Goal: Task Accomplishment & Management: Complete application form

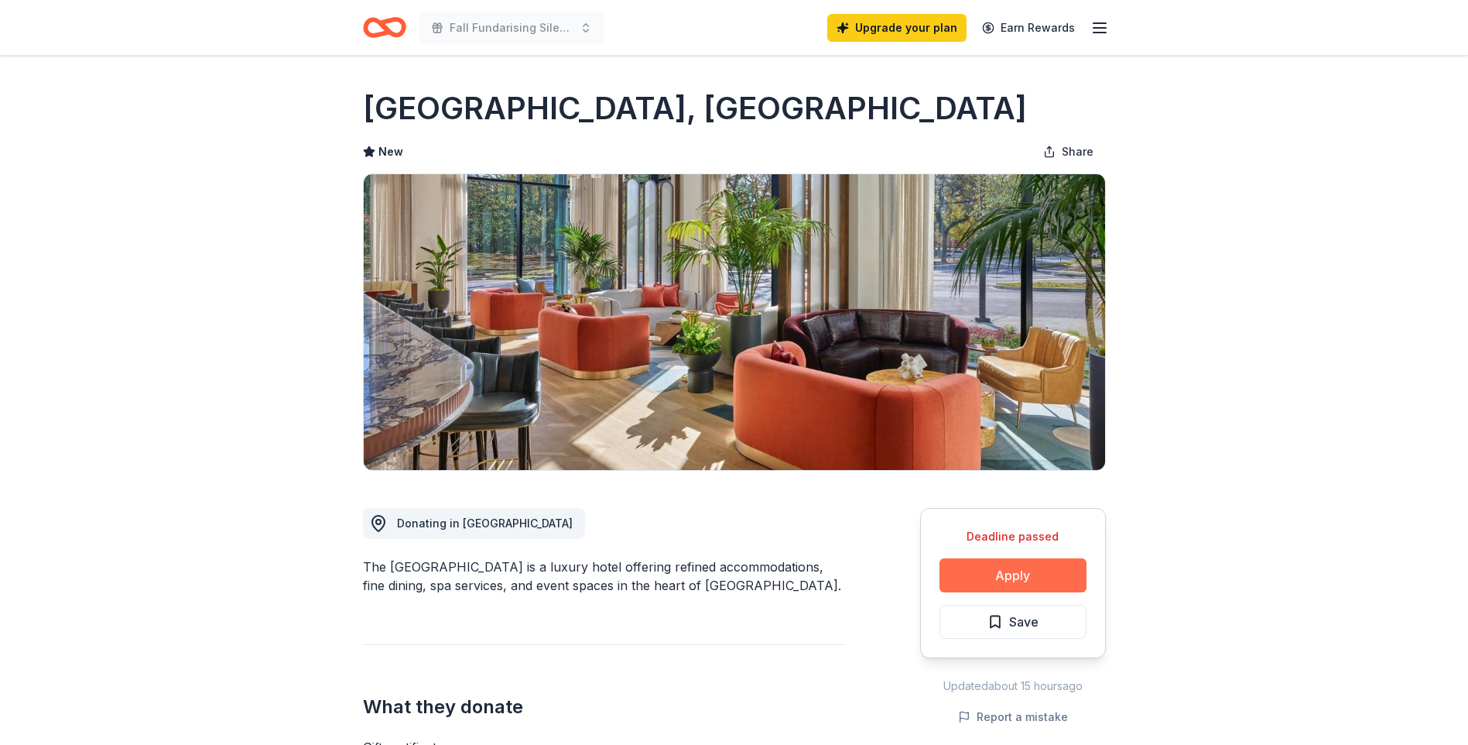
click at [1004, 574] on button "Apply" at bounding box center [1013, 575] width 147 height 34
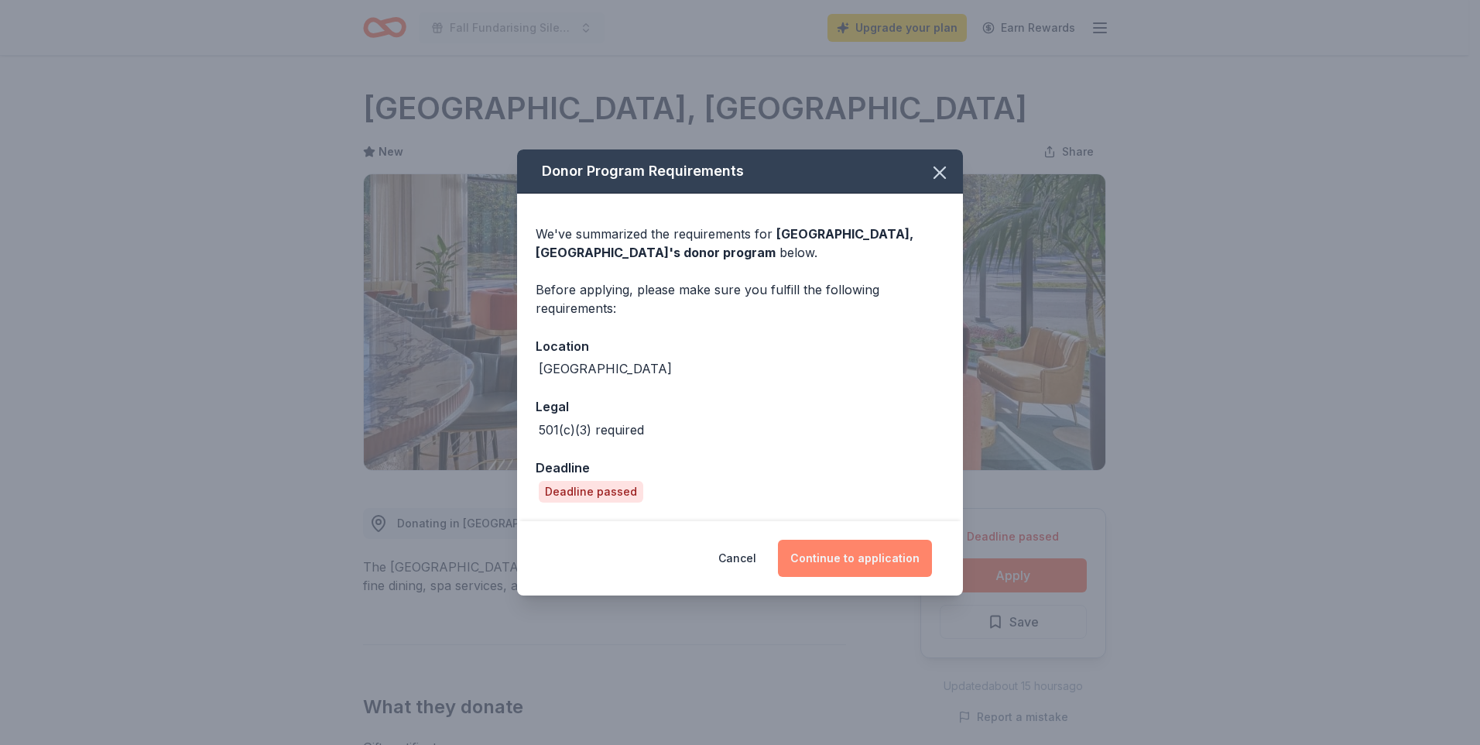
click at [851, 562] on button "Continue to application" at bounding box center [855, 557] width 154 height 37
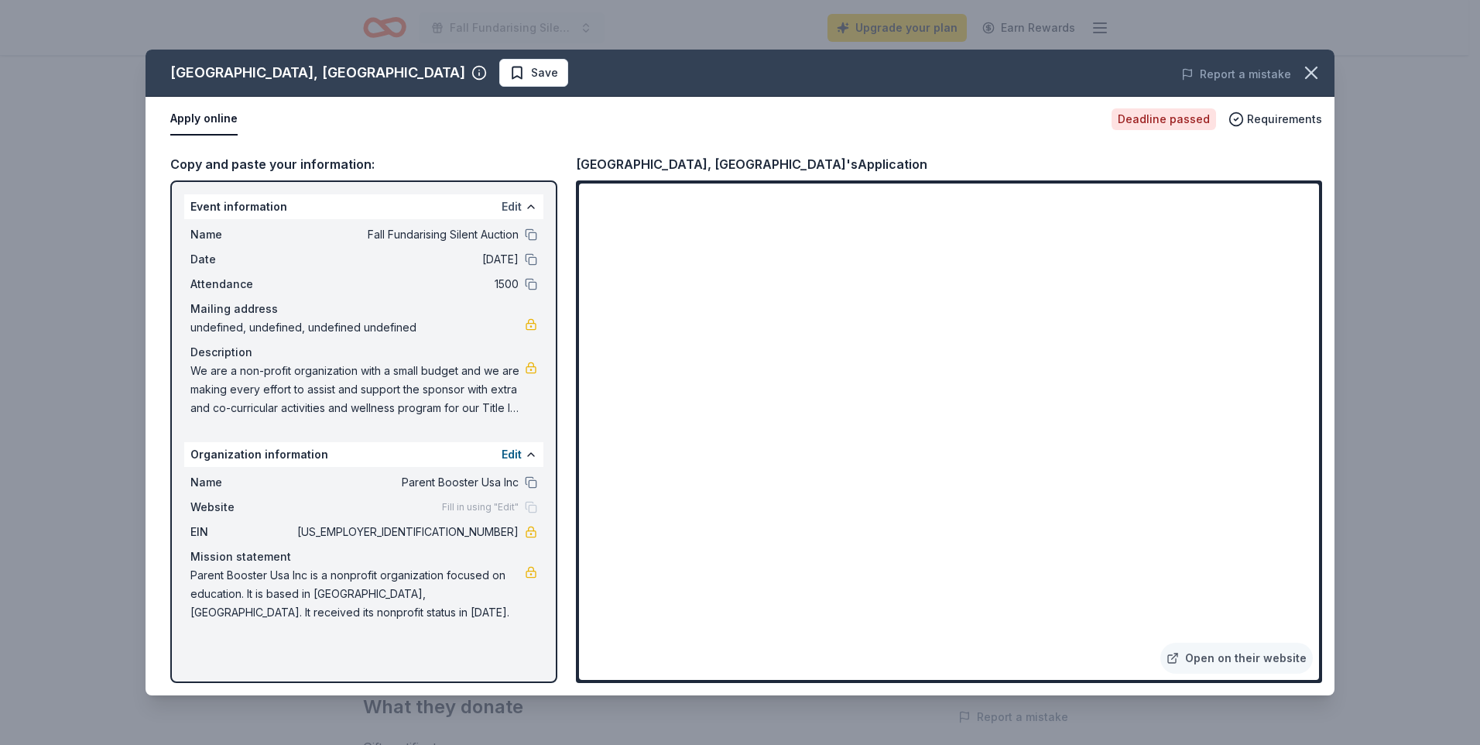
click at [513, 201] on button "Edit" at bounding box center [512, 206] width 20 height 19
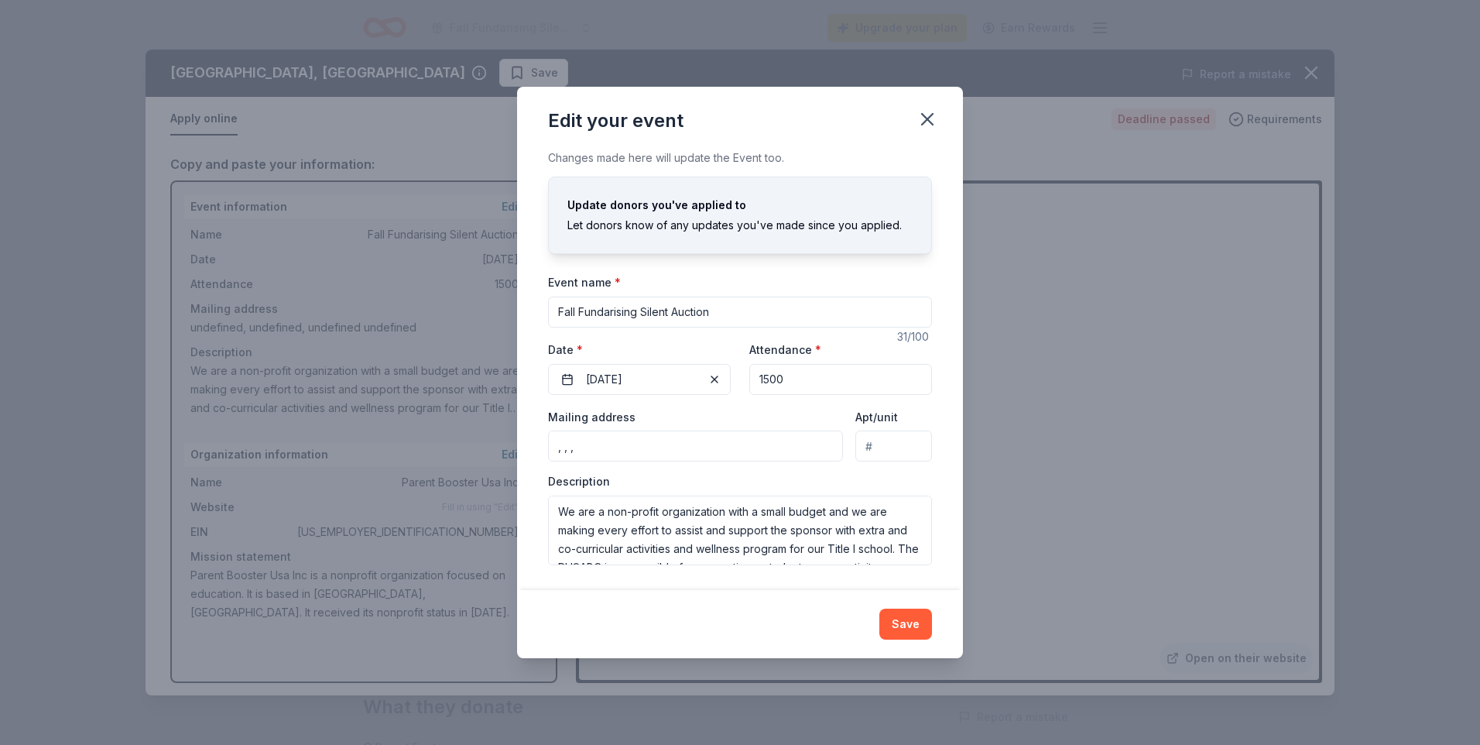
drag, startPoint x: 723, startPoint y: 310, endPoint x: 556, endPoint y: 320, distance: 167.5
click at [558, 310] on input "Fall Fundarising Silent Auction" at bounding box center [740, 311] width 384 height 31
type input "Rave Bingo and Silent Auction"
click at [714, 378] on span "button" at bounding box center [714, 379] width 19 height 19
click at [609, 383] on span "Pick a date" at bounding box center [614, 379] width 57 height 19
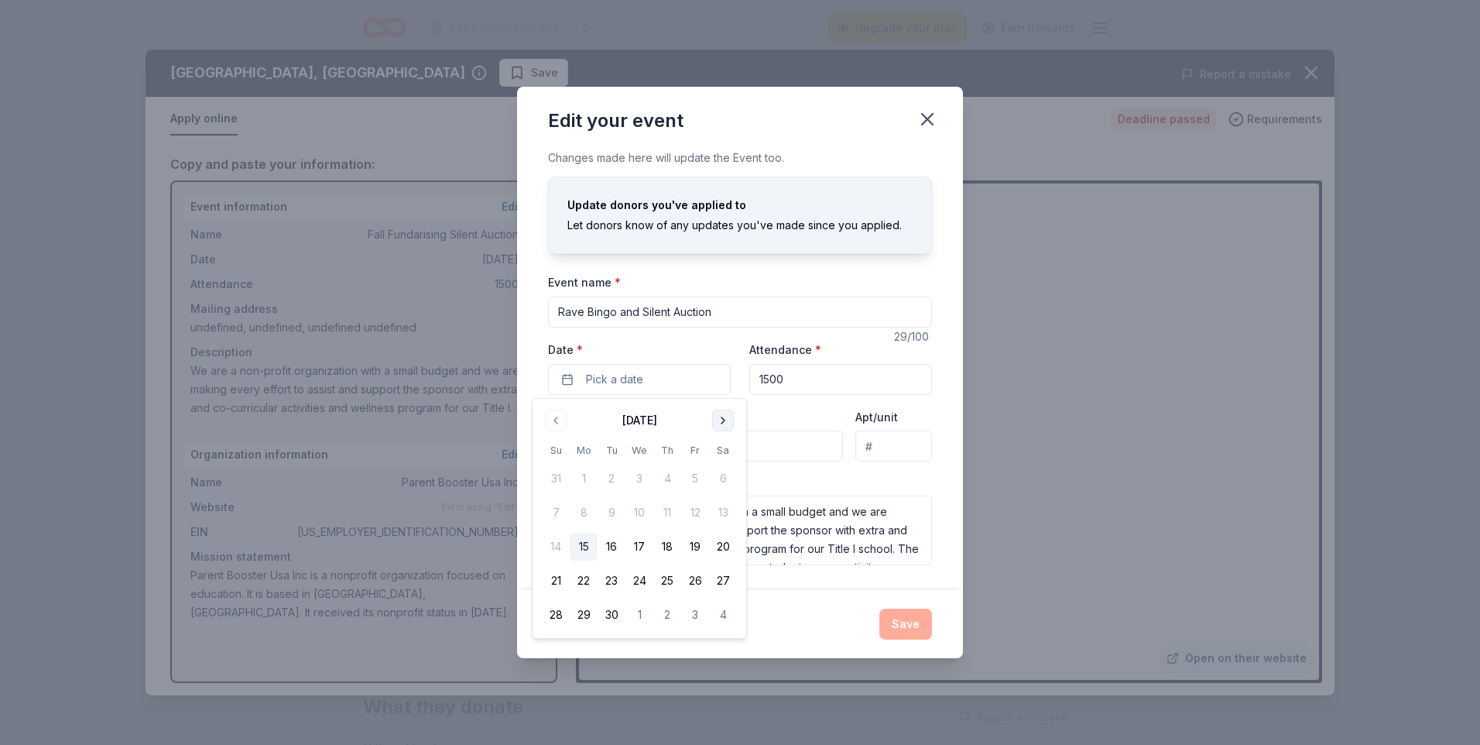
click at [718, 423] on button "Go to next month" at bounding box center [723, 420] width 22 height 22
click at [719, 423] on button "Go to next month" at bounding box center [723, 420] width 22 height 22
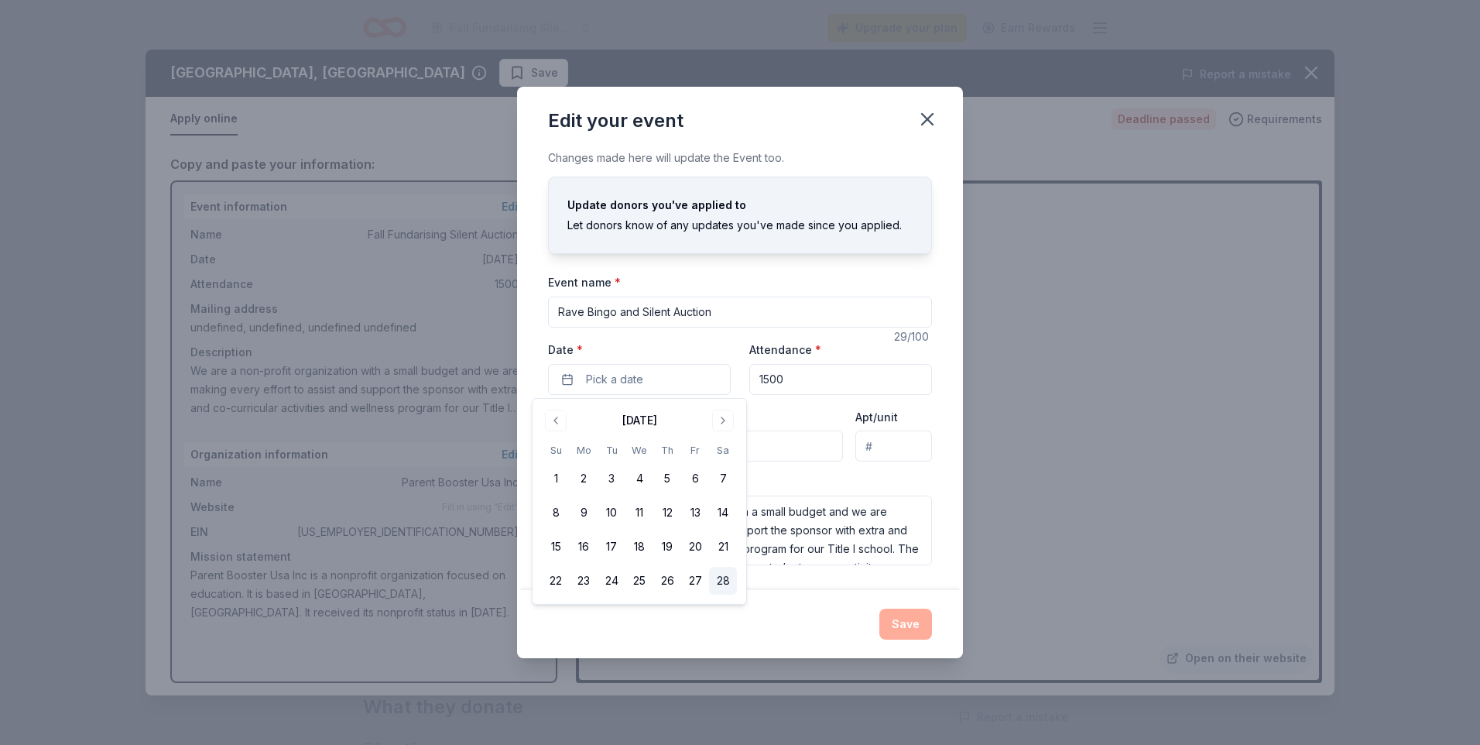
click at [723, 577] on button "28" at bounding box center [723, 581] width 28 height 28
click at [936, 164] on div "Changes made here will update the Event too. Update donors you've applied to Le…" at bounding box center [740, 369] width 446 height 440
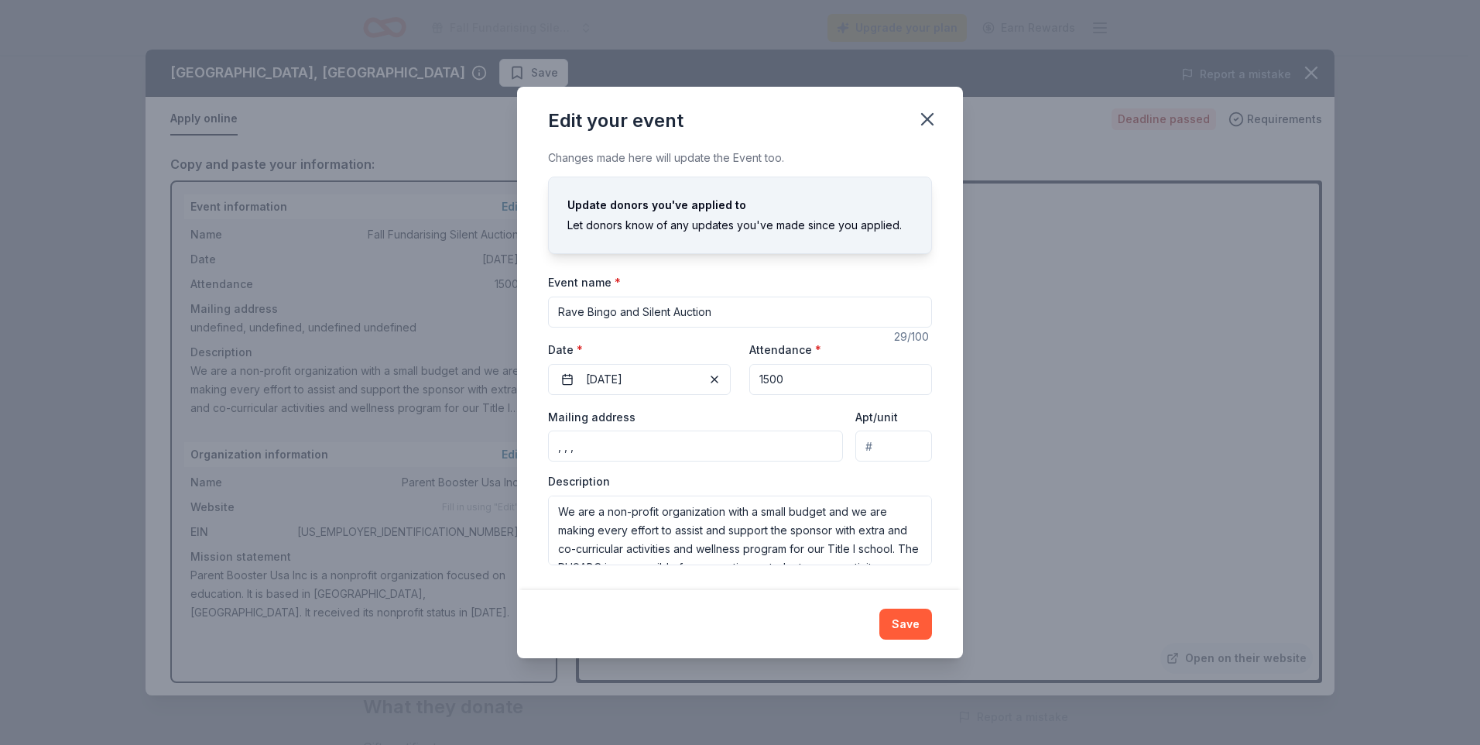
click at [642, 443] on input ", , ," at bounding box center [695, 445] width 295 height 31
type input "1113 Mercury Dr, Princeton, TX 75407"
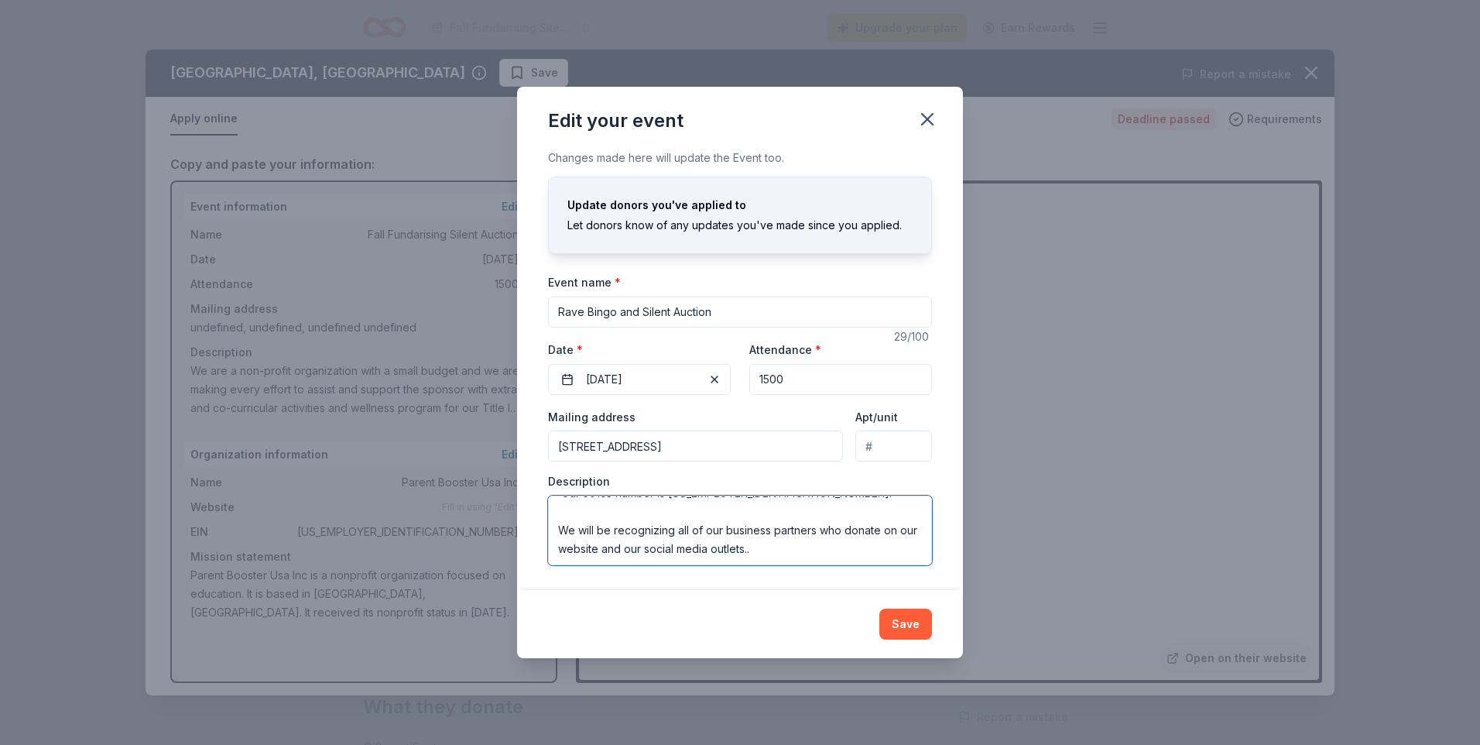
scroll to position [223, 0]
click at [904, 625] on button "Save" at bounding box center [905, 623] width 53 height 31
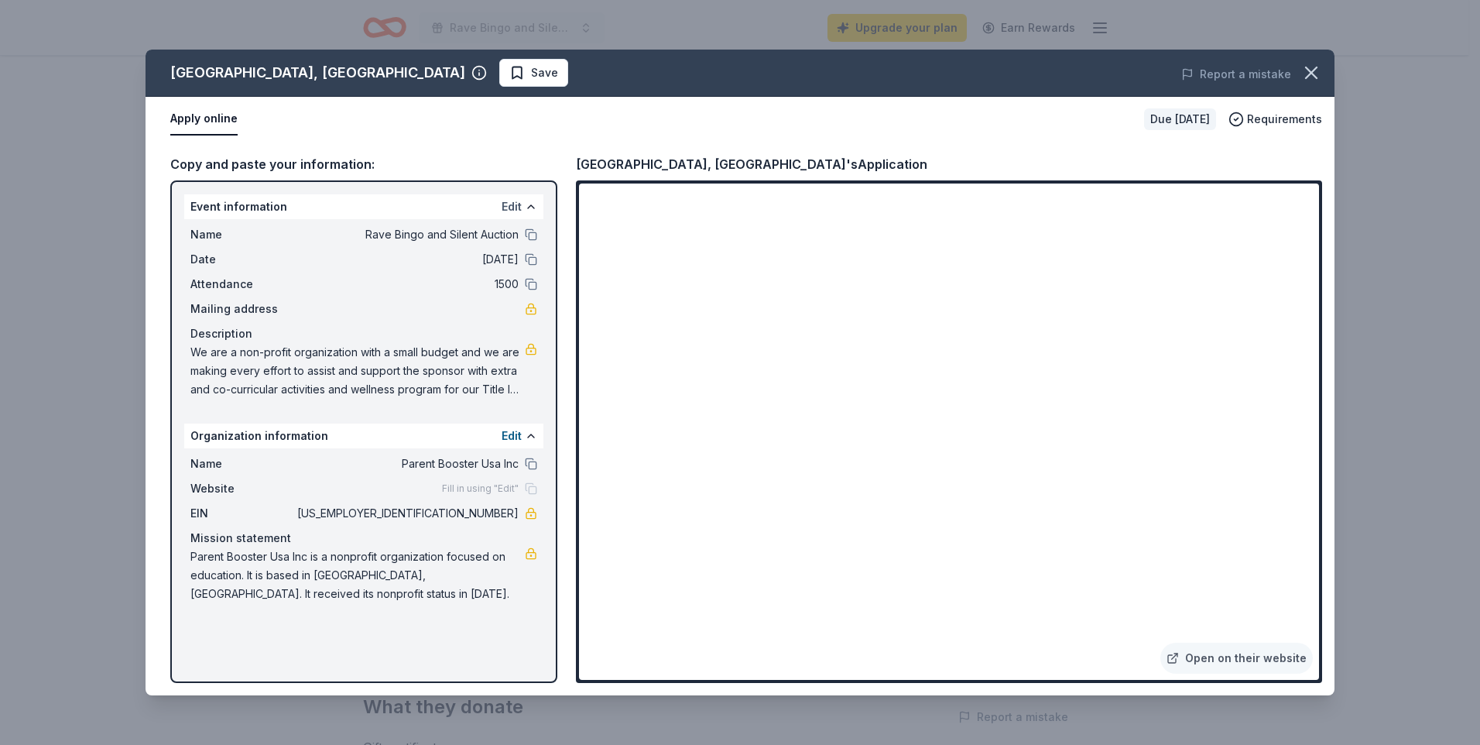
click at [505, 213] on button "Edit" at bounding box center [512, 206] width 20 height 19
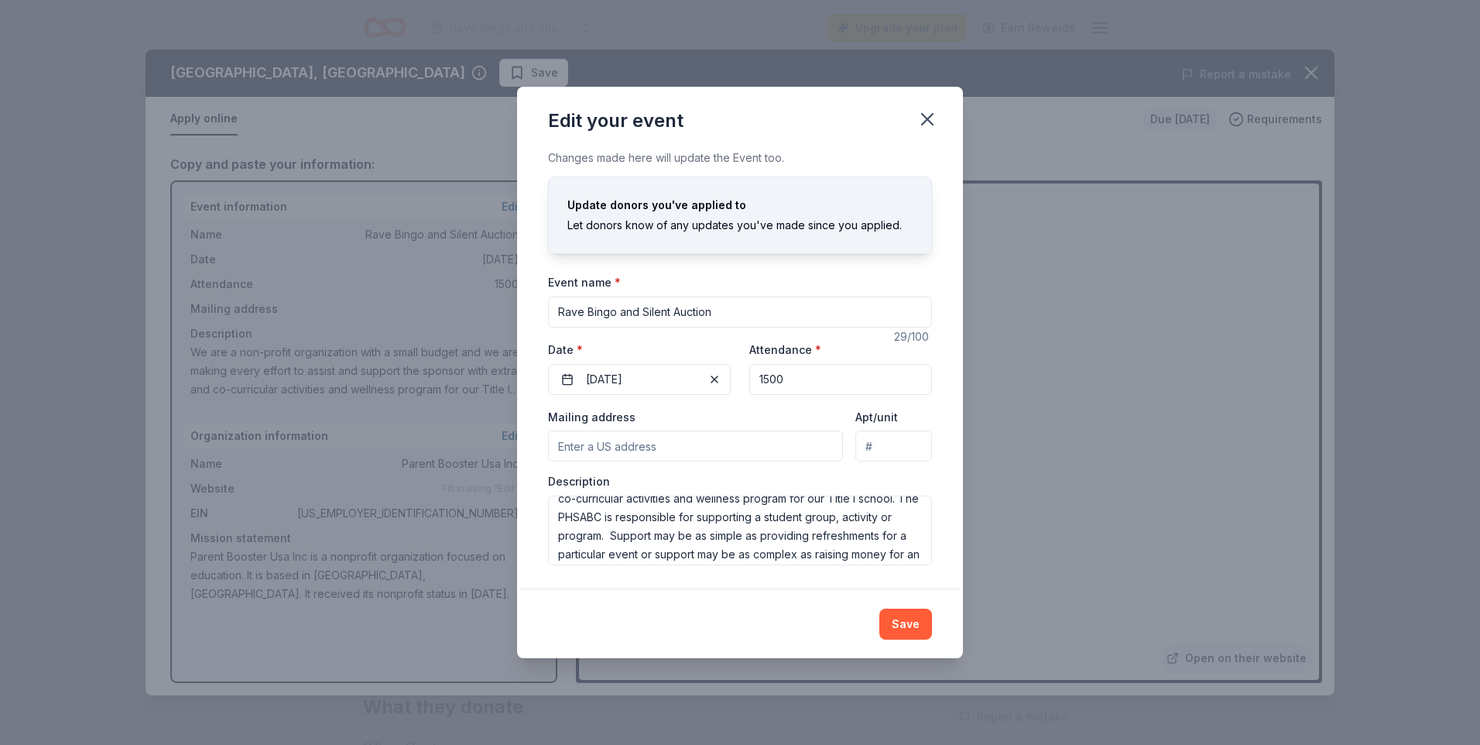
scroll to position [77, 0]
click at [902, 623] on button "Save" at bounding box center [905, 623] width 53 height 31
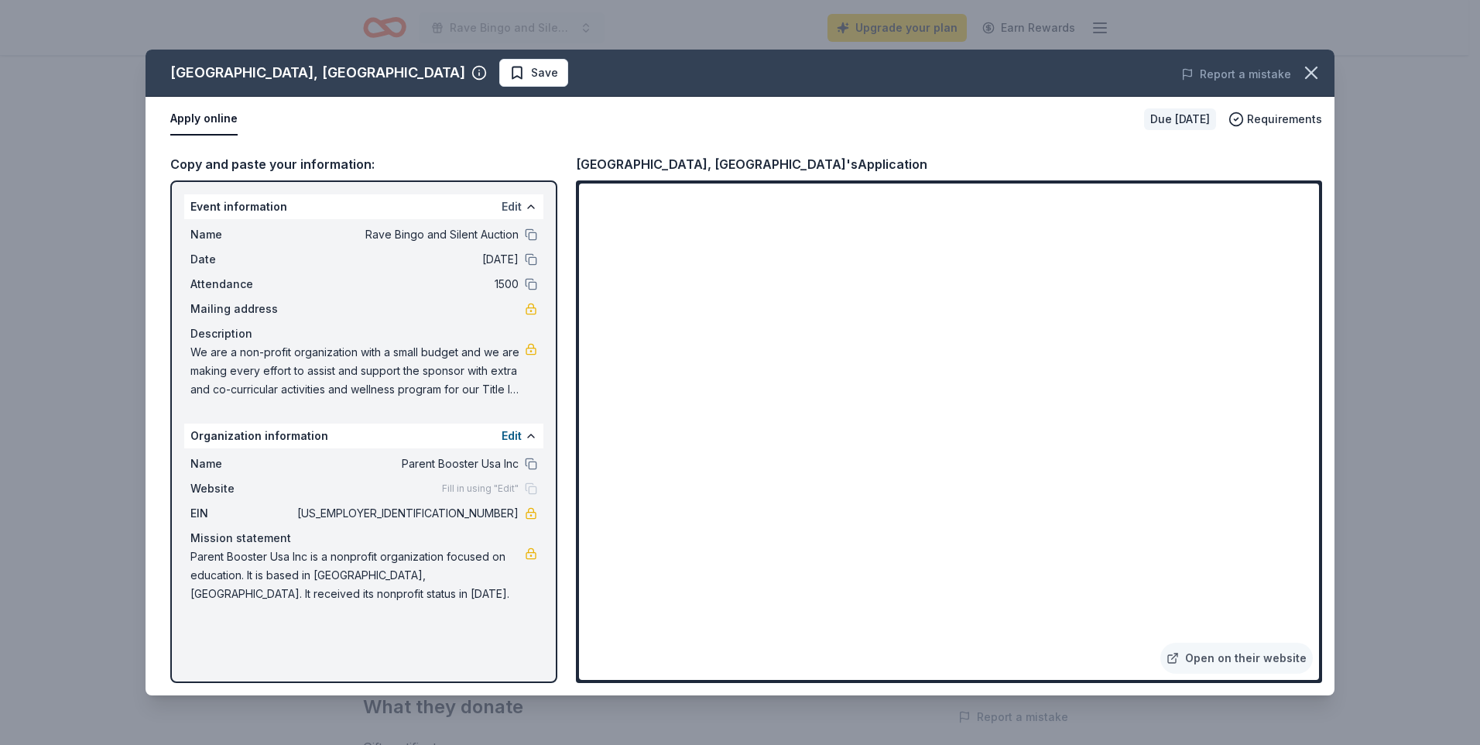
click at [512, 204] on button "Edit" at bounding box center [512, 206] width 20 height 19
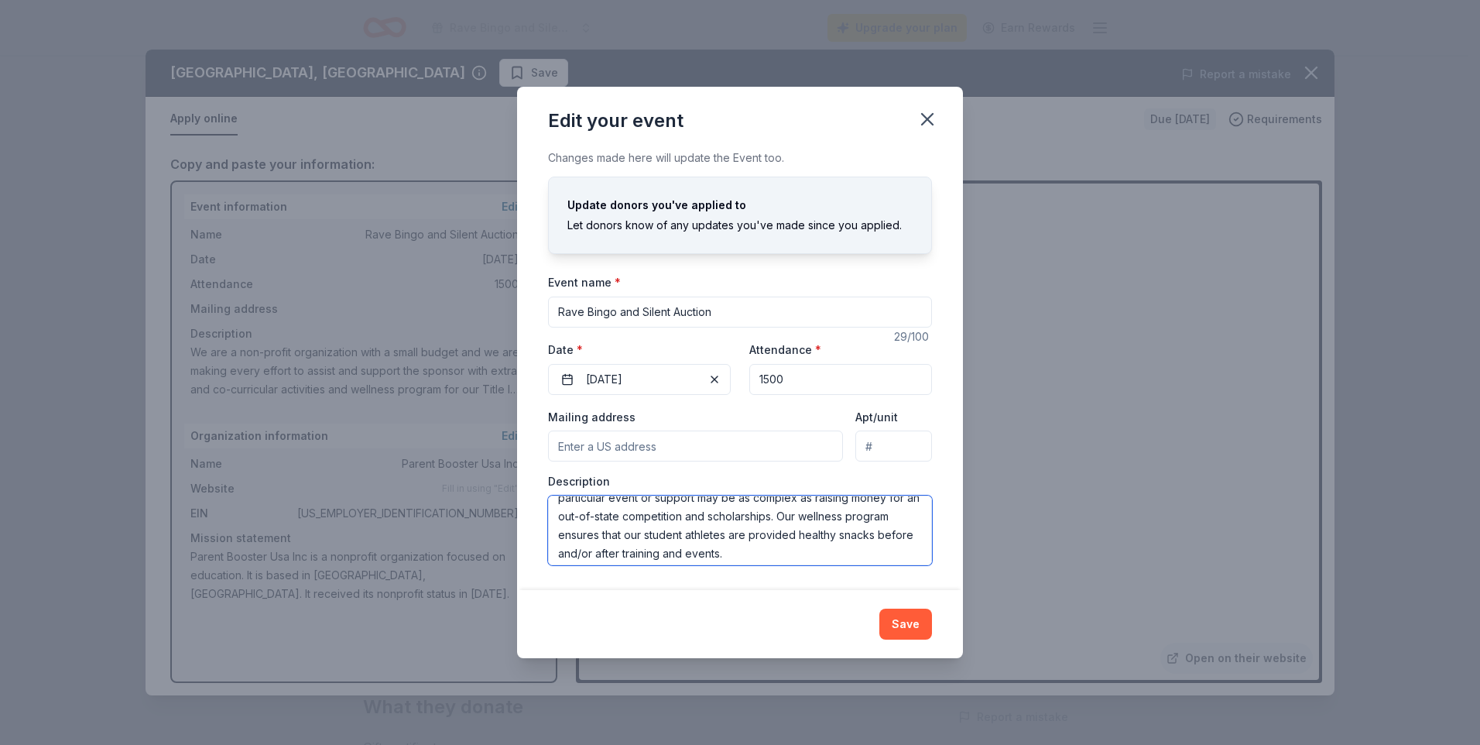
scroll to position [163, 0]
drag, startPoint x: 556, startPoint y: 508, endPoint x: 907, endPoint y: 564, distance: 355.1
click at [906, 556] on textarea "We are a non-profit organization with a small budget and we are making every ef…" at bounding box center [740, 530] width 384 height 70
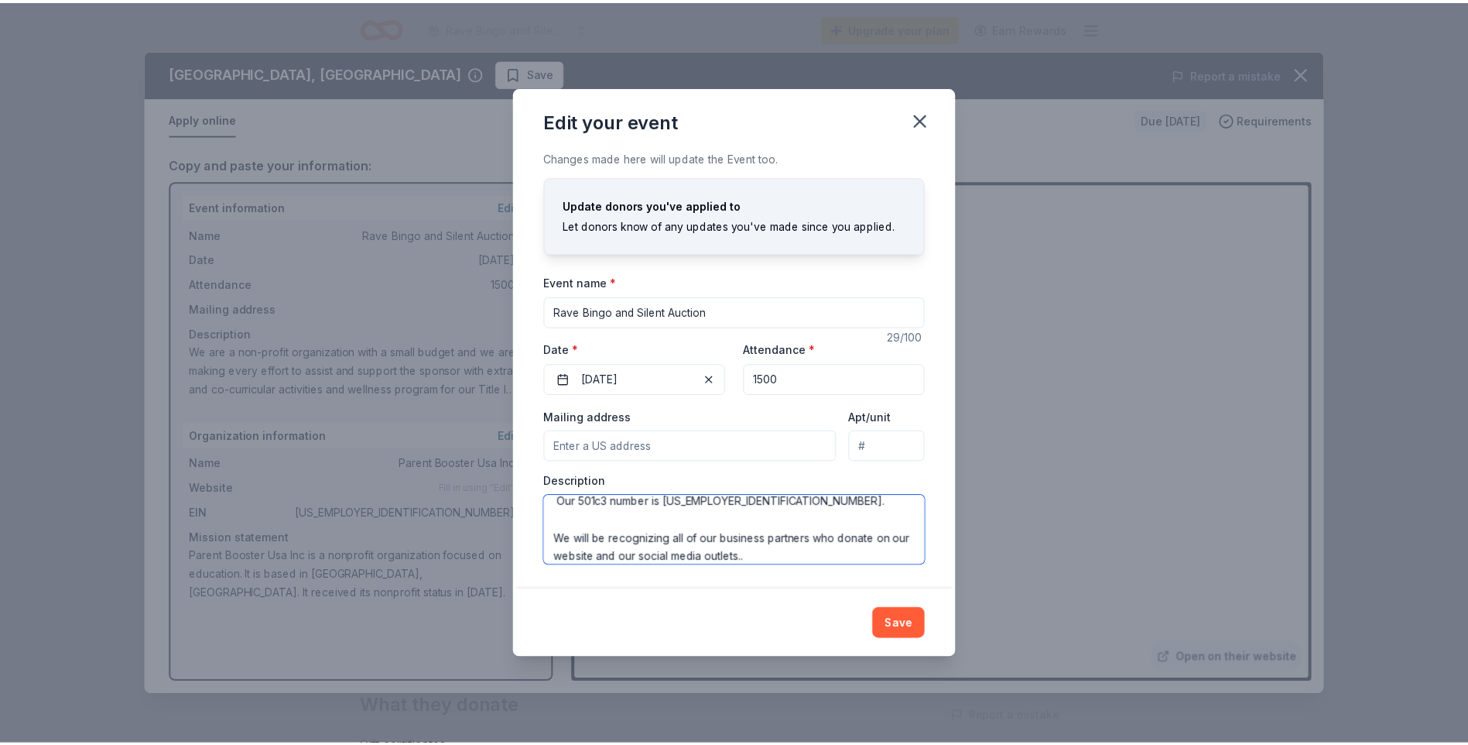
scroll to position [223, 0]
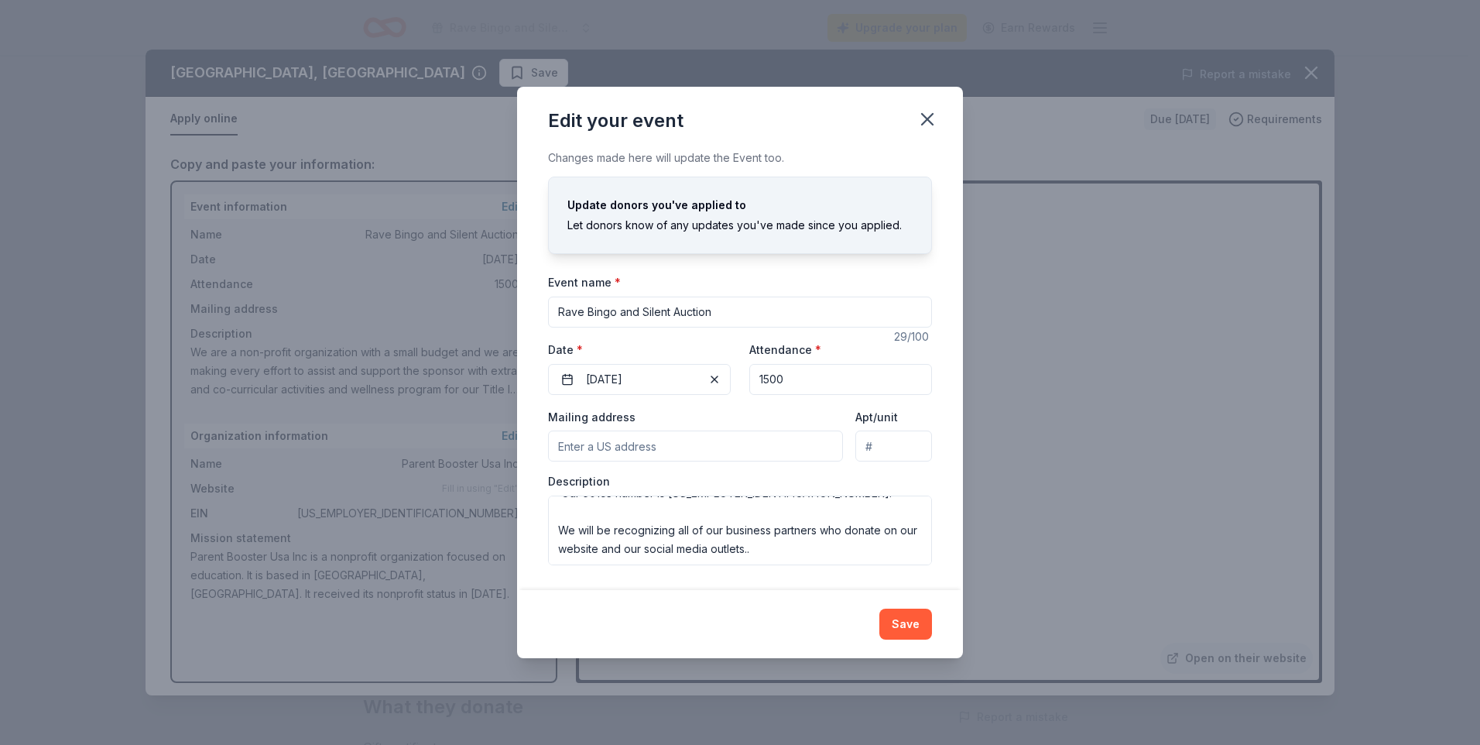
click at [1065, 538] on div "Edit your event Changes made here will update the Event too. Update donors you'…" at bounding box center [740, 372] width 1480 height 745
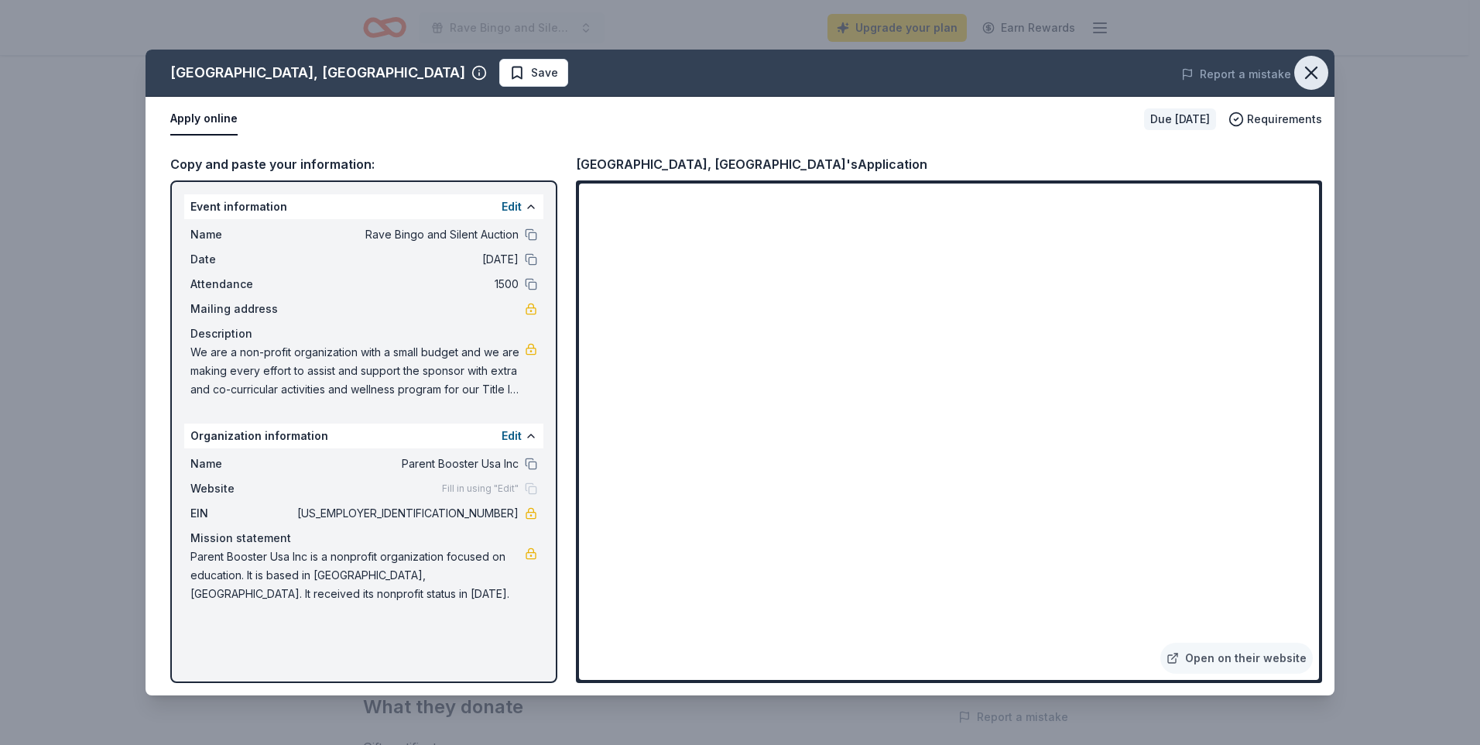
click at [1316, 70] on icon "button" at bounding box center [1311, 73] width 22 height 22
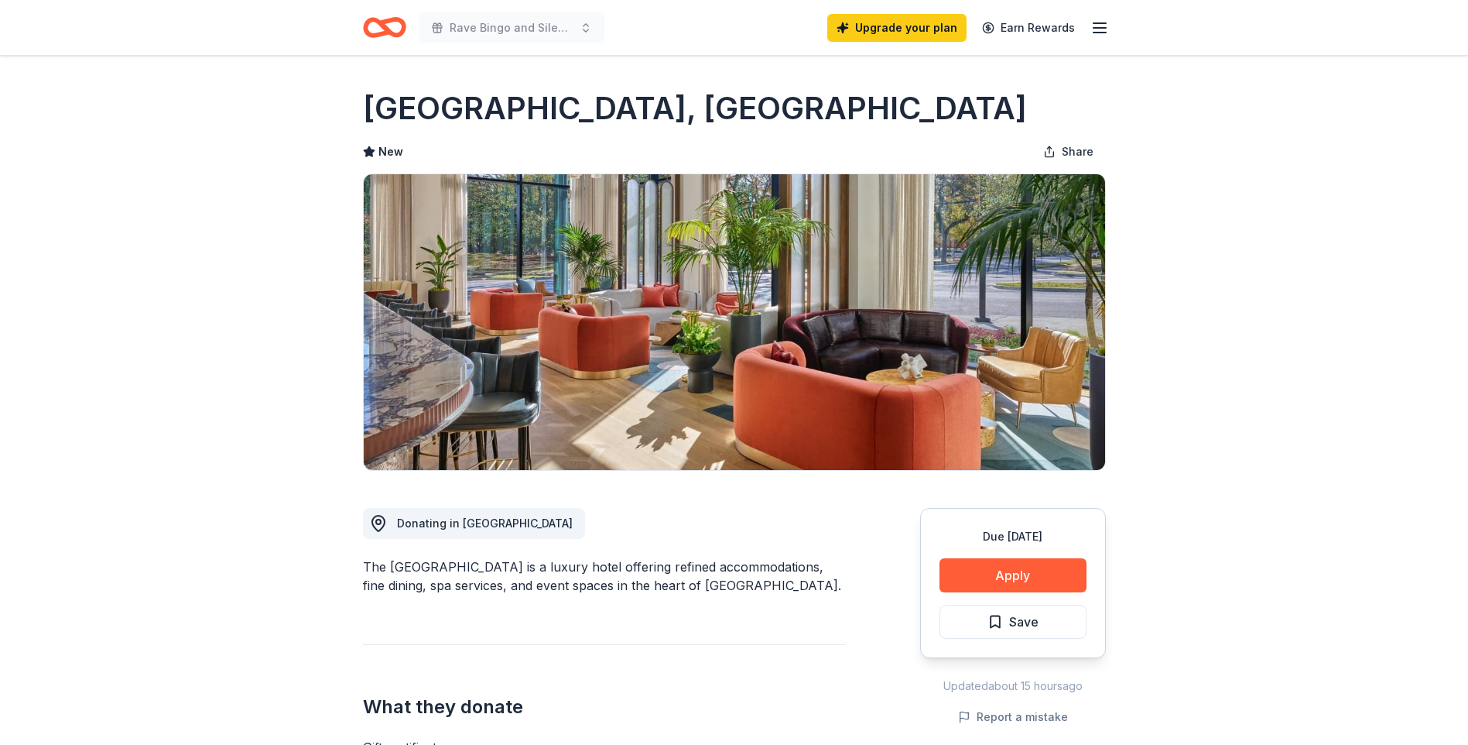
click at [389, 29] on icon "Home" at bounding box center [384, 27] width 43 height 36
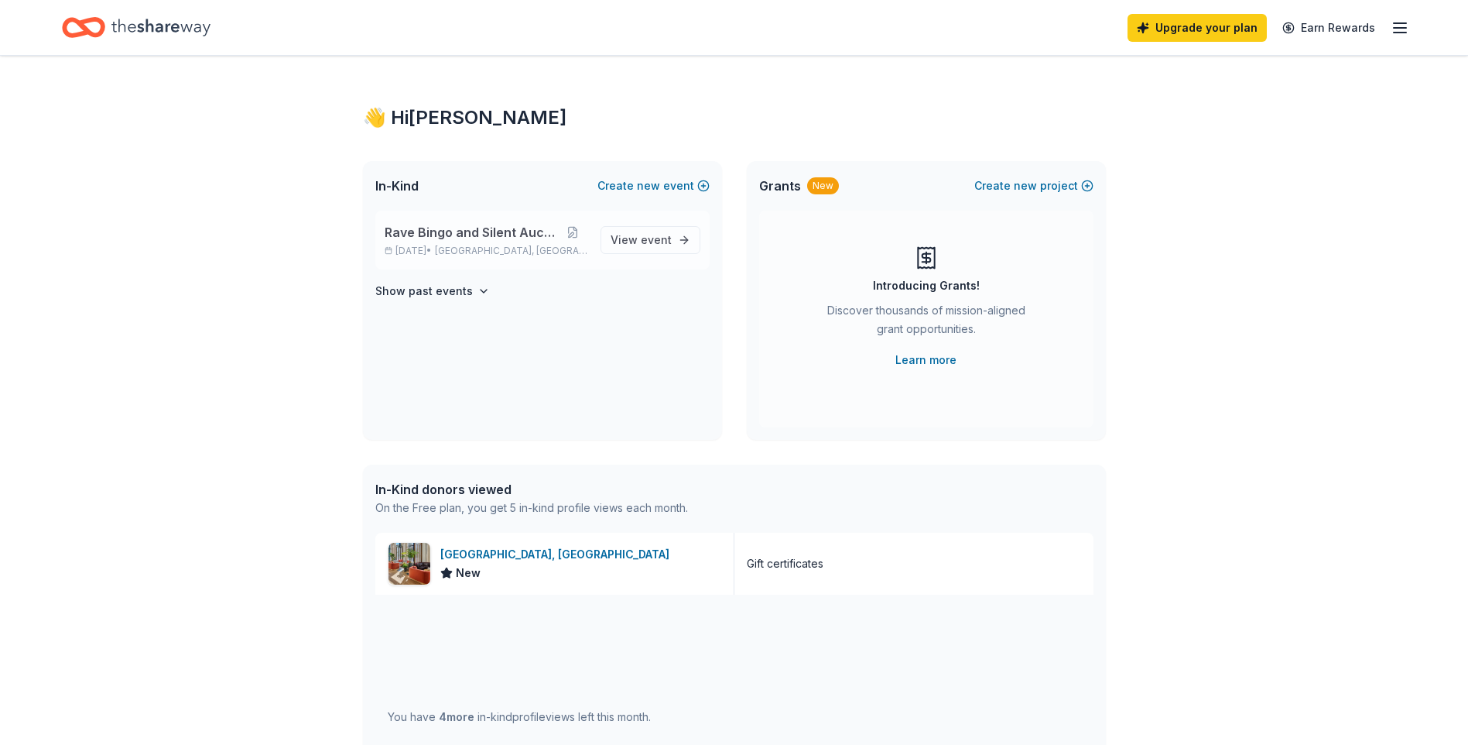
click at [477, 246] on span "Princeton, TX" at bounding box center [511, 251] width 152 height 12
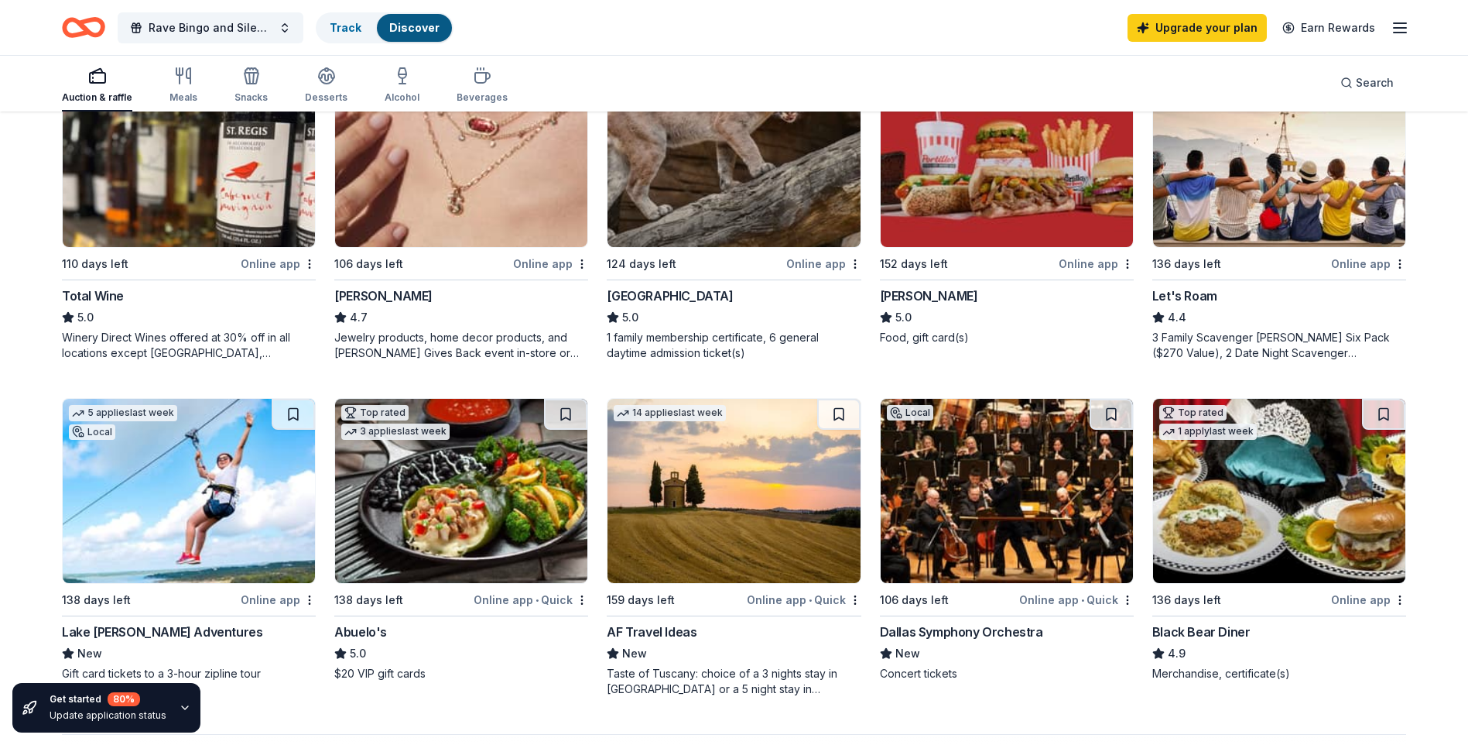
scroll to position [1084, 0]
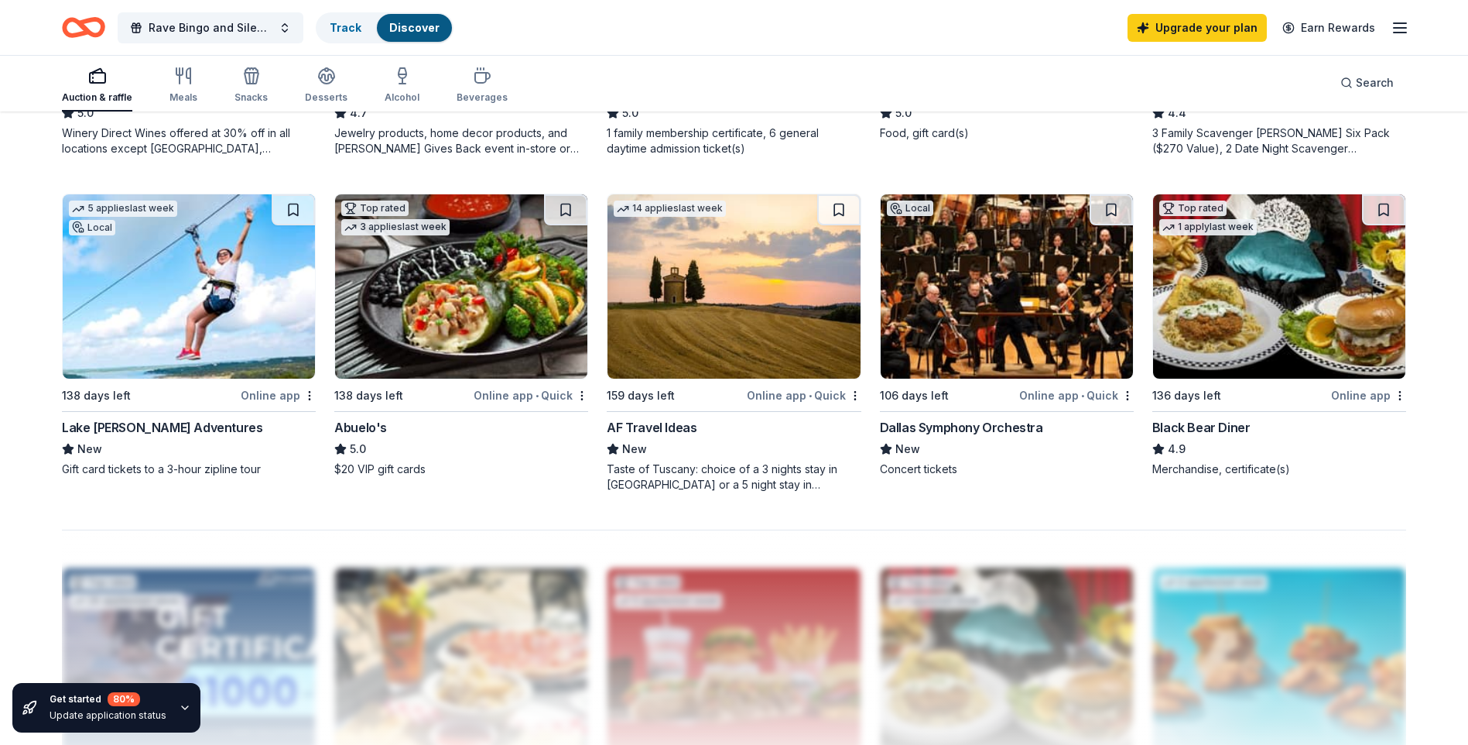
click at [696, 337] on img at bounding box center [734, 286] width 252 height 184
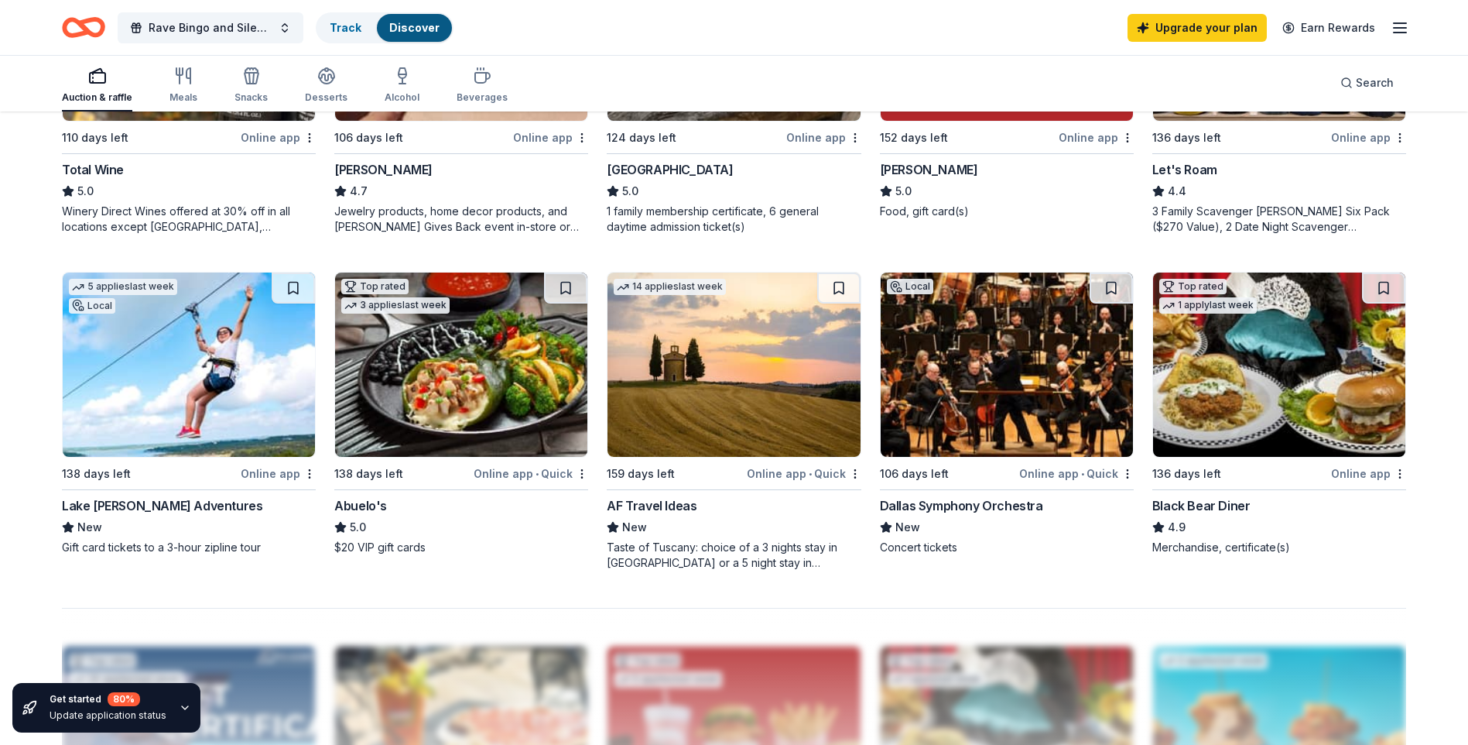
scroll to position [1006, 0]
click at [961, 387] on img at bounding box center [1007, 364] width 252 height 184
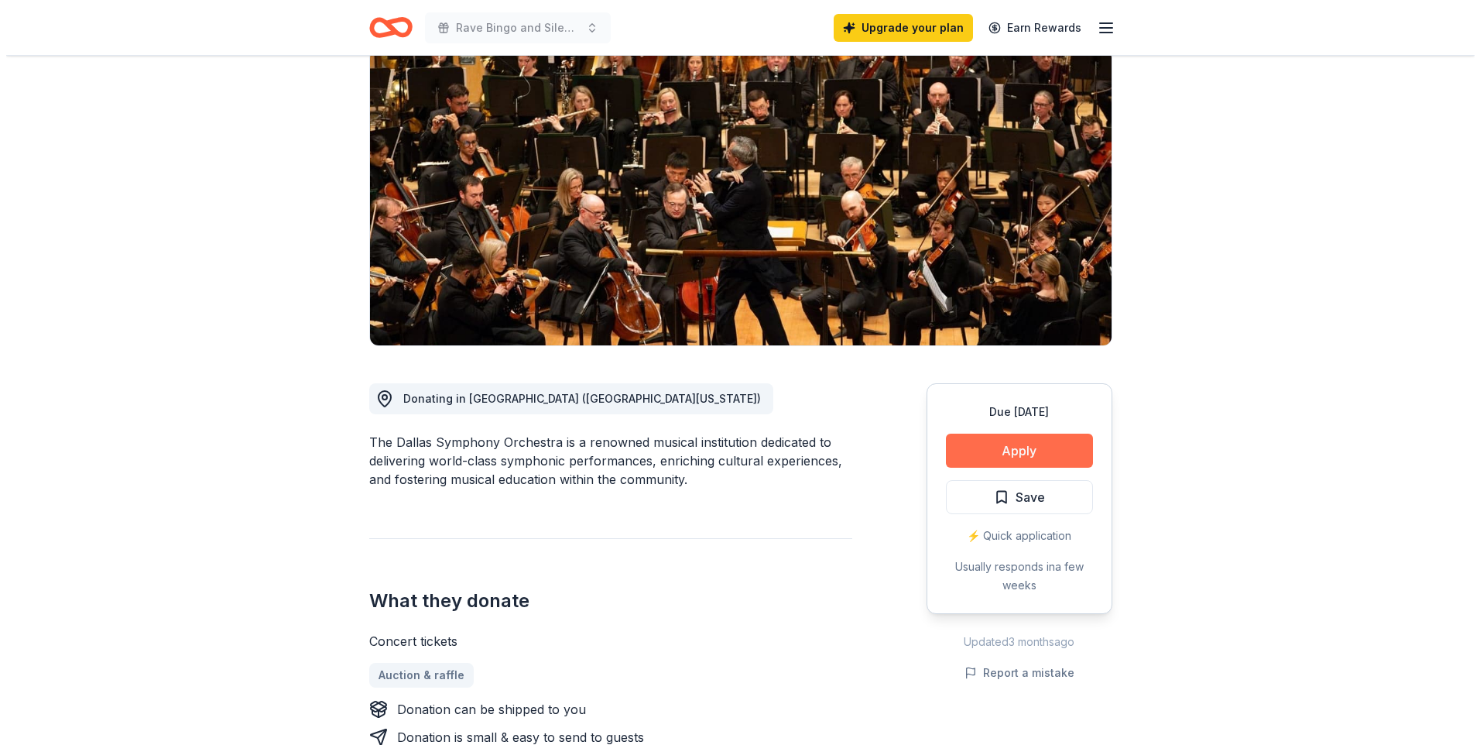
scroll to position [155, 0]
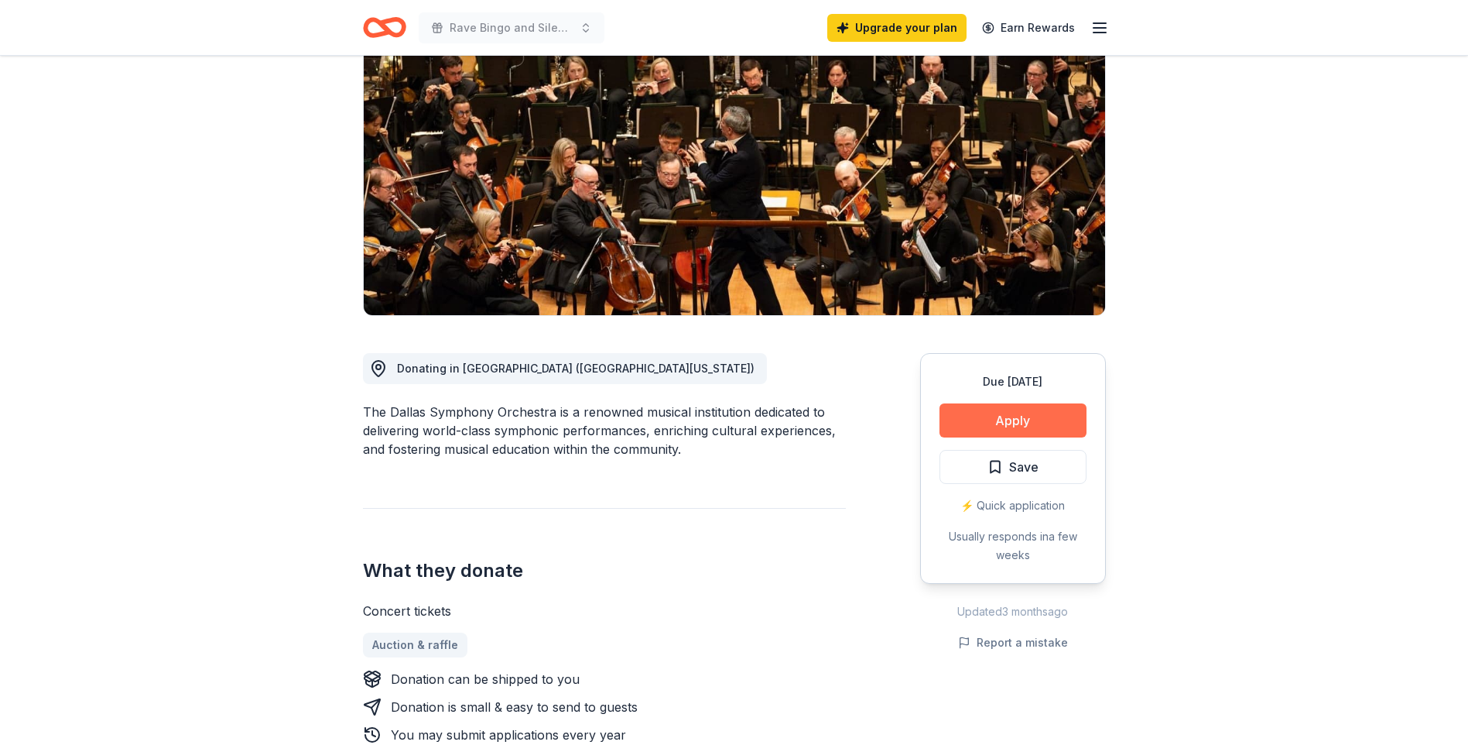
click at [1009, 427] on button "Apply" at bounding box center [1013, 420] width 147 height 34
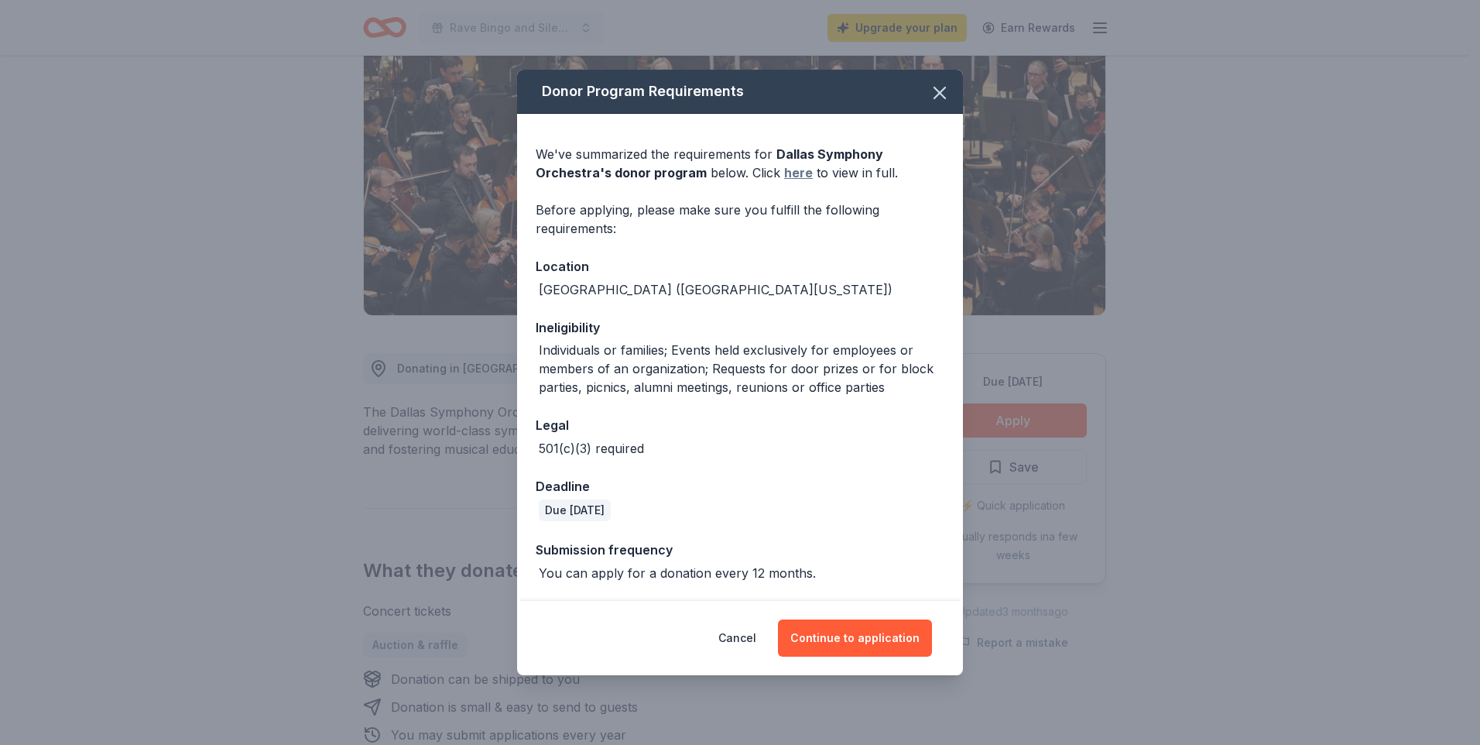
click at [795, 174] on link "here" at bounding box center [798, 172] width 29 height 19
